Goal: Find contact information: Find contact information

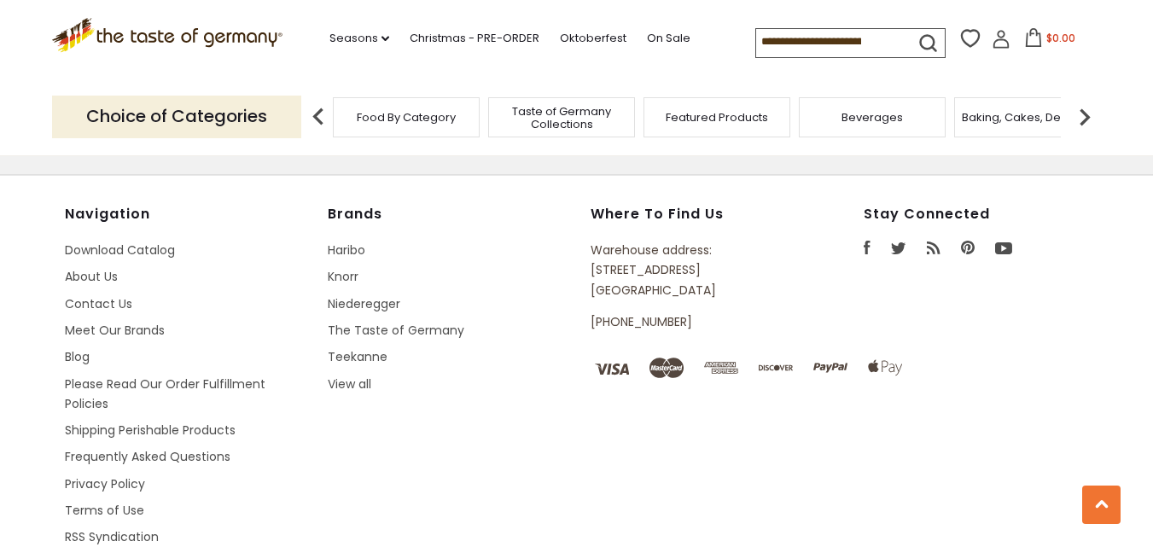
scroll to position [1660, 0]
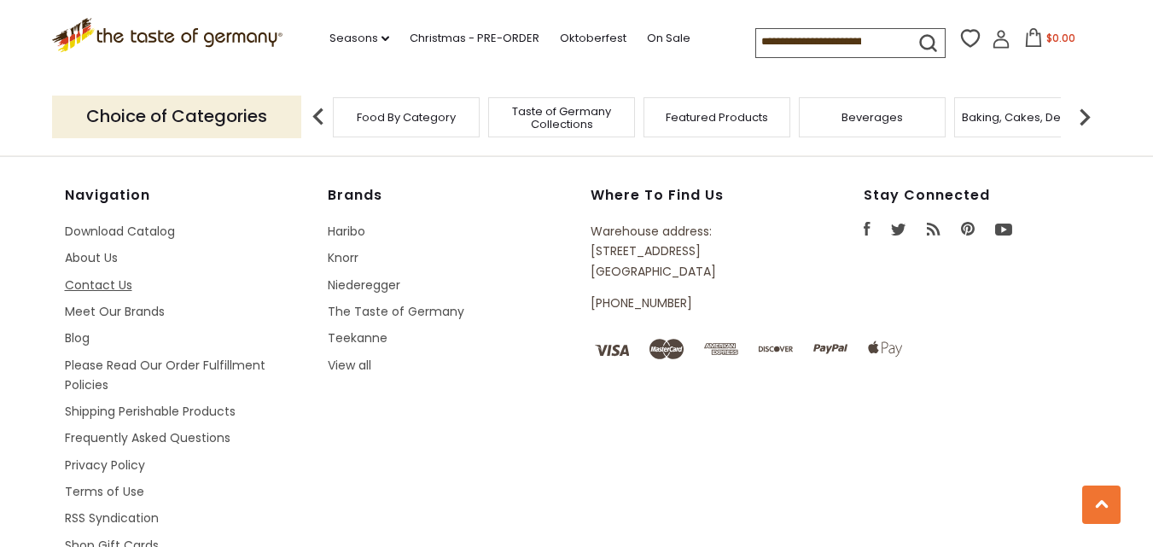
click at [106, 281] on link "Contact Us" at bounding box center [98, 285] width 67 height 17
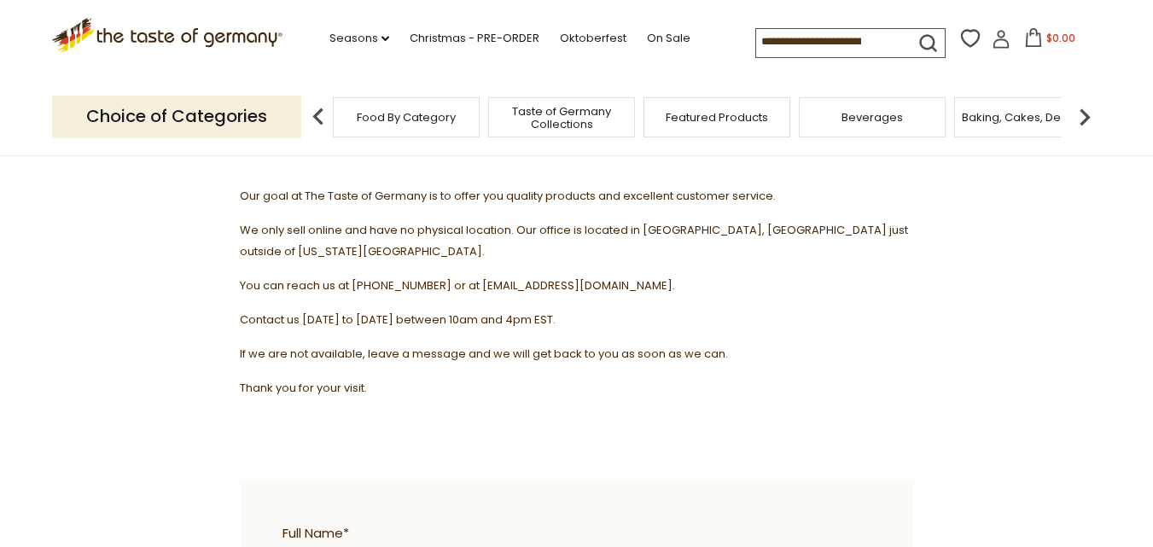
scroll to position [224, 0]
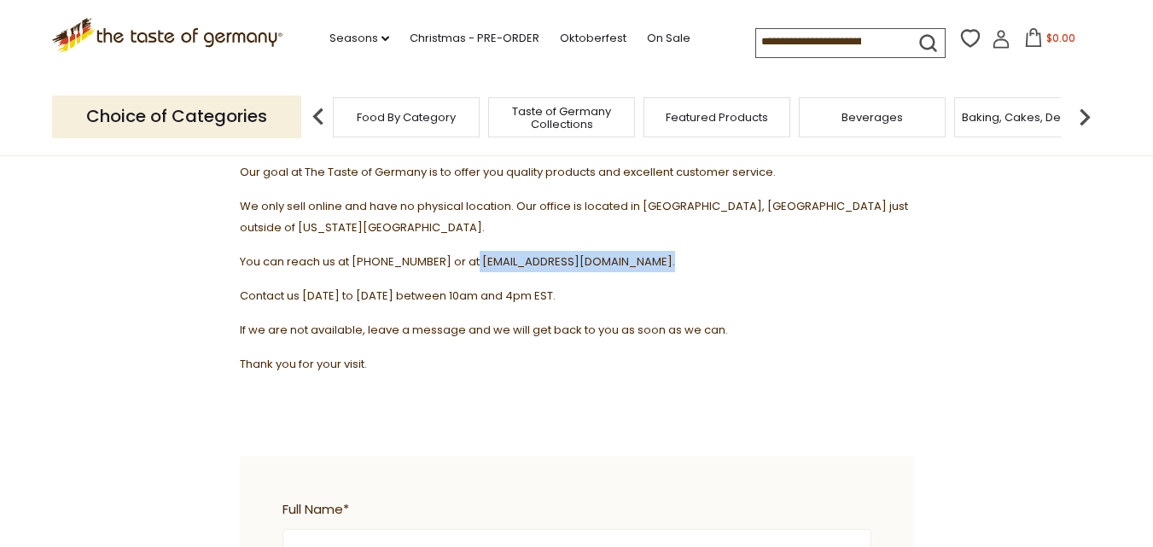
drag, startPoint x: 468, startPoint y: 241, endPoint x: 656, endPoint y: 236, distance: 187.8
click at [656, 253] on span "You can reach us at [PHONE_NUMBER] or at [EMAIL_ADDRESS][DOMAIN_NAME]." at bounding box center [457, 261] width 435 height 16
copy span "[EMAIL_ADDRESS][DOMAIN_NAME]"
